Goal: Information Seeking & Learning: Learn about a topic

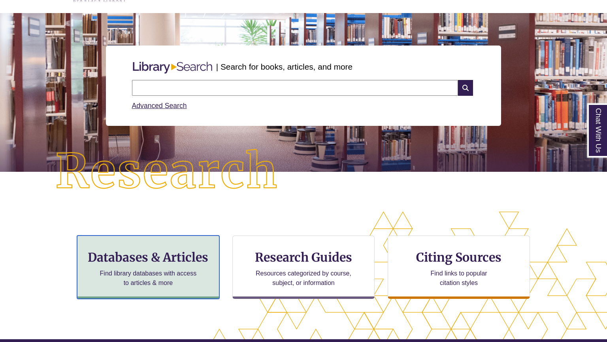
click at [195, 251] on h3 "Databases & Articles" at bounding box center [148, 256] width 129 height 15
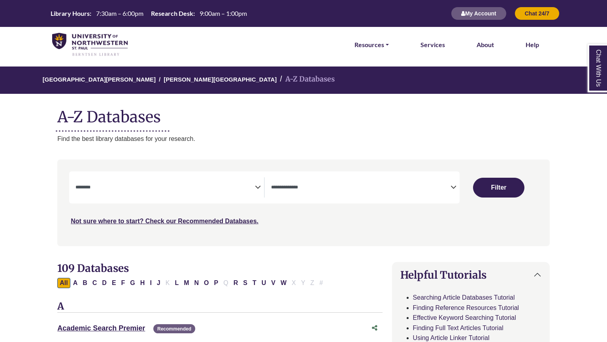
select select "Database Subject Filter"
select select "Database Types Filter"
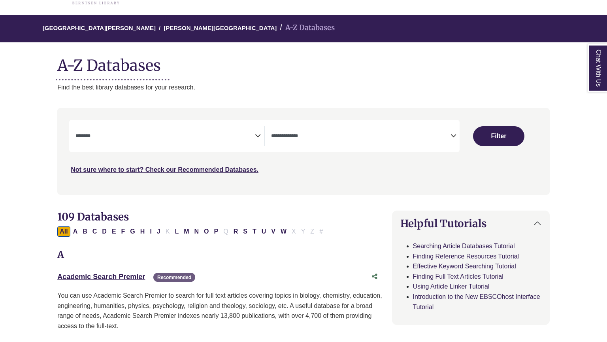
scroll to position [52, 0]
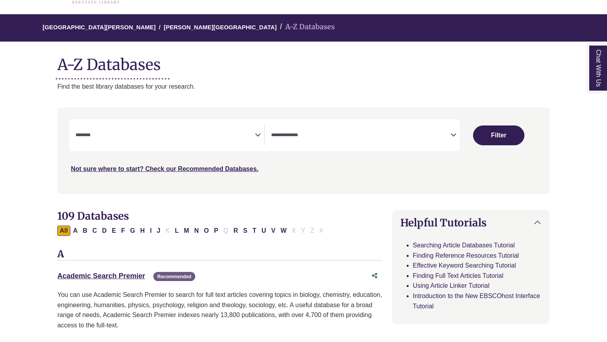
click at [166, 140] on span "Search filters" at bounding box center [165, 135] width 179 height 20
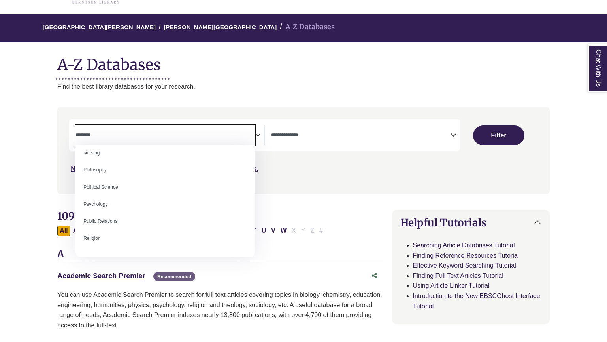
scroll to position [588, 0]
select select "*****"
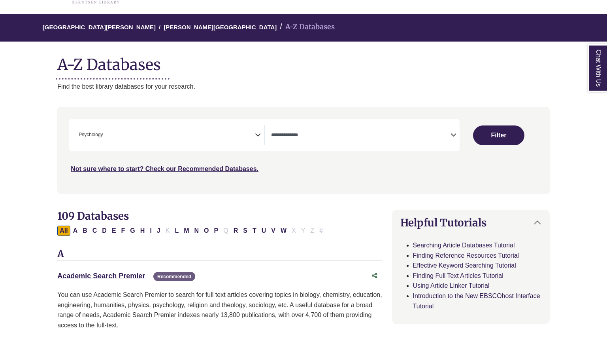
click at [451, 128] on icon "Search filters" at bounding box center [454, 134] width 6 height 12
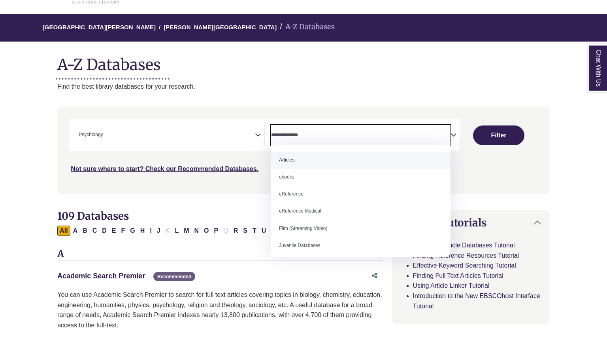
select select "*****"
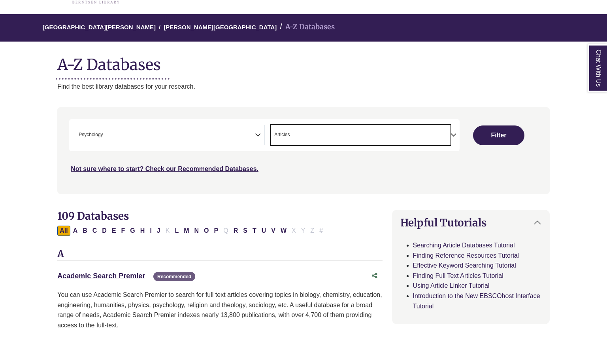
click at [332, 163] on div "Not sure where to start? Check our Recommended Databases." at bounding box center [244, 165] width 351 height 17
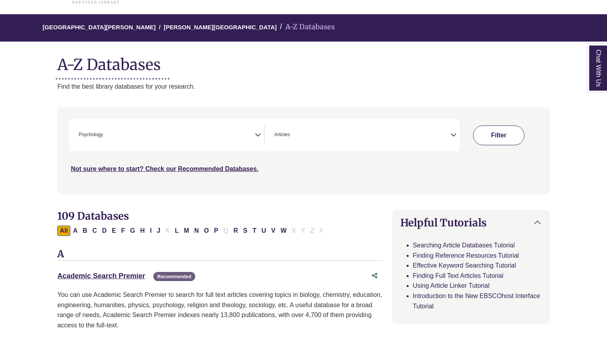
click at [508, 134] on button "Filter" at bounding box center [498, 135] width 51 height 20
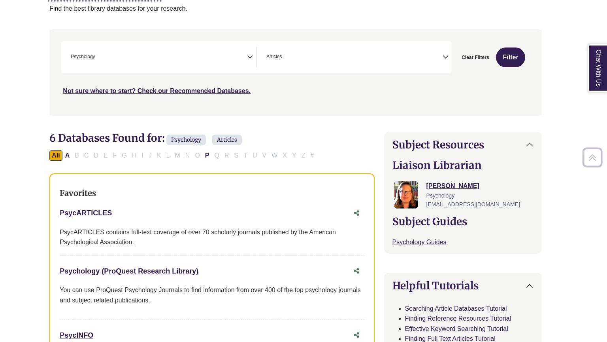
scroll to position [132, 8]
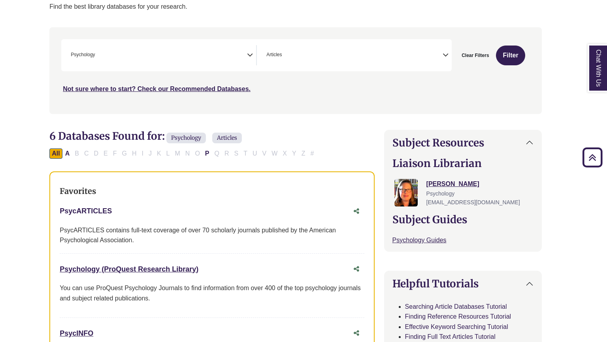
click at [102, 208] on link "PsycARTICLES This link opens in a new window" at bounding box center [86, 211] width 52 height 8
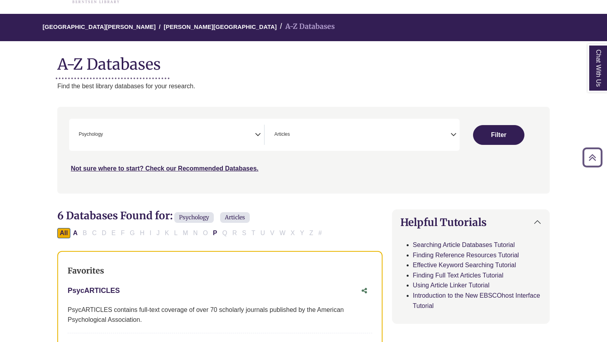
scroll to position [52, 0]
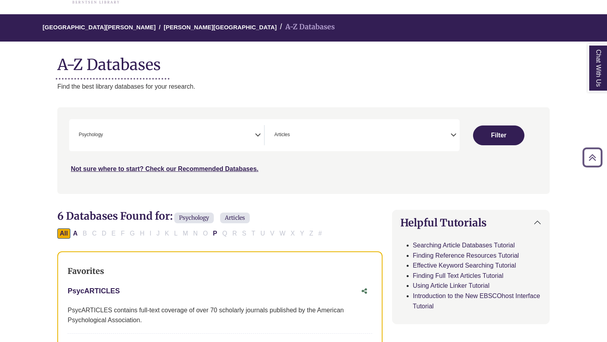
select select "Database Subject Filter"
select select "Database Types Filter"
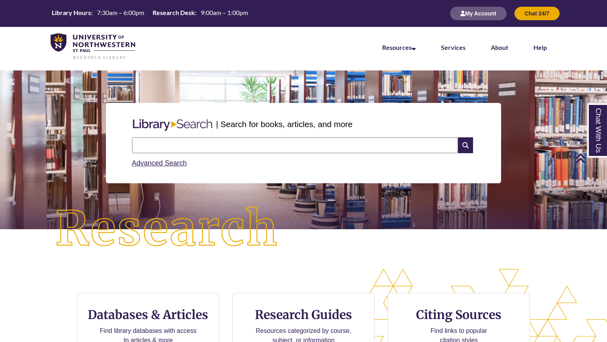
click at [160, 307] on h3 "Databases & Articles" at bounding box center [148, 314] width 129 height 15
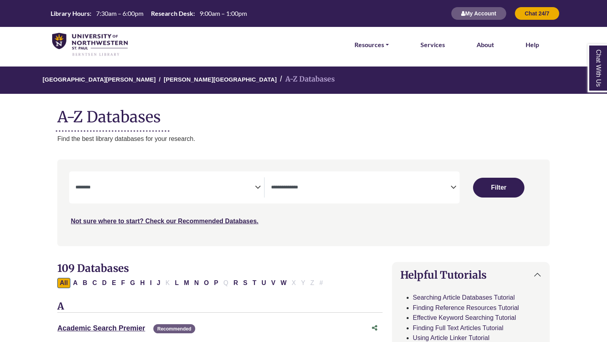
select select "Database Subject Filter"
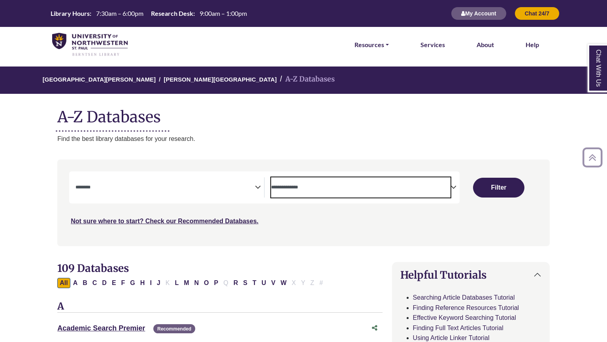
click at [402, 193] on span "Search filters" at bounding box center [360, 187] width 179 height 20
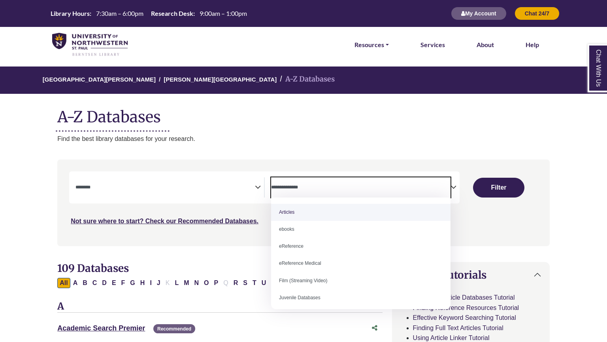
select select "*****"
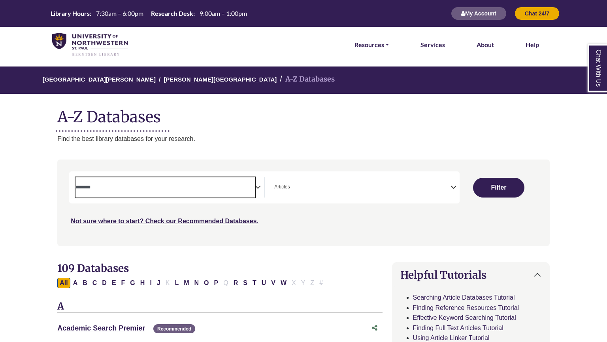
click at [226, 189] on textarea "Search" at bounding box center [165, 188] width 179 height 6
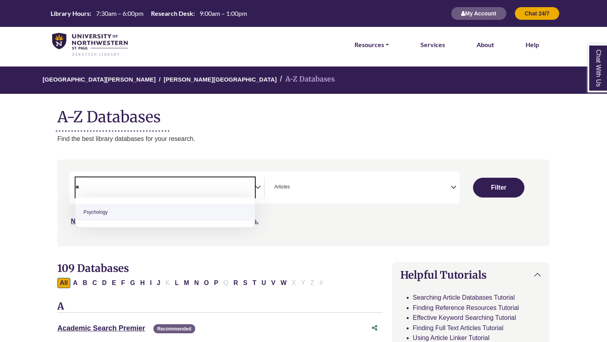
type textarea "**"
select select "*****"
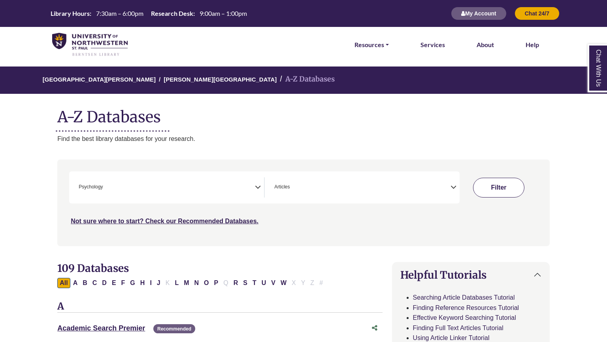
click at [501, 189] on button "Filter" at bounding box center [498, 188] width 51 height 20
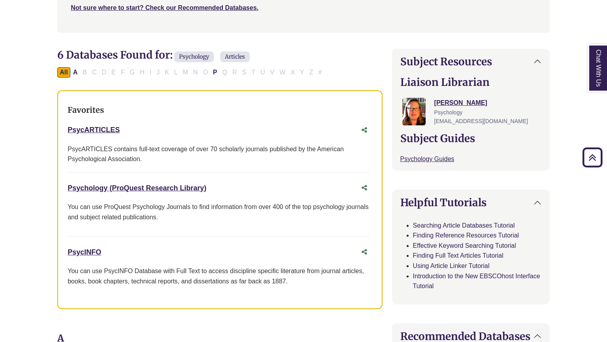
scroll to position [215, 0]
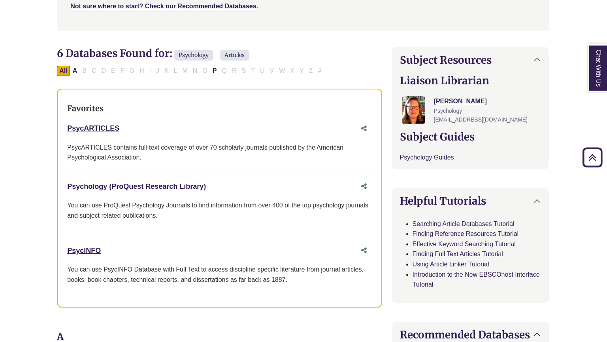
click at [134, 182] on link "Psychology (ProQuest Research Library) This link opens in a new window" at bounding box center [136, 186] width 139 height 8
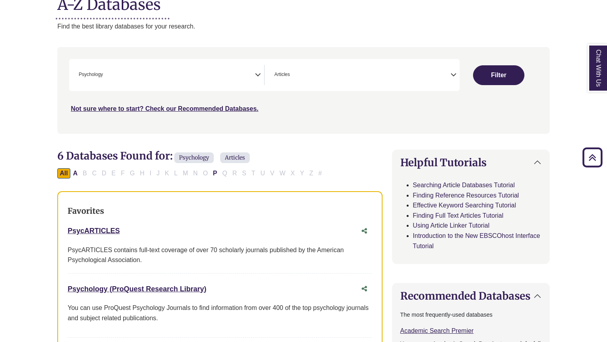
scroll to position [3, 0]
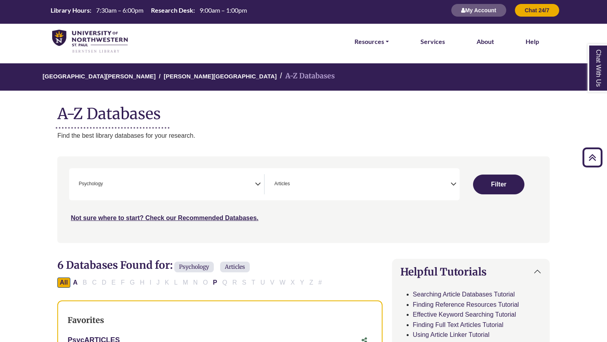
select select "Database Subject Filter"
select select "Database Types Filter"
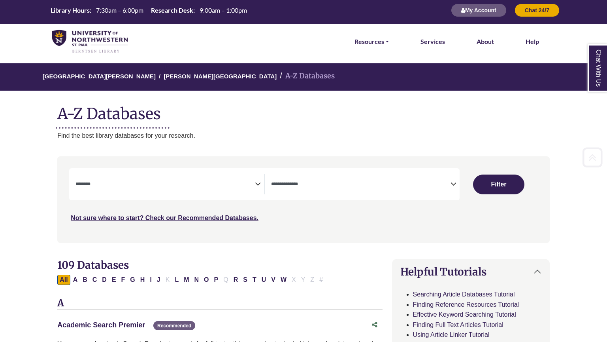
scroll to position [0, 0]
